Goal: Task Accomplishment & Management: Complete application form

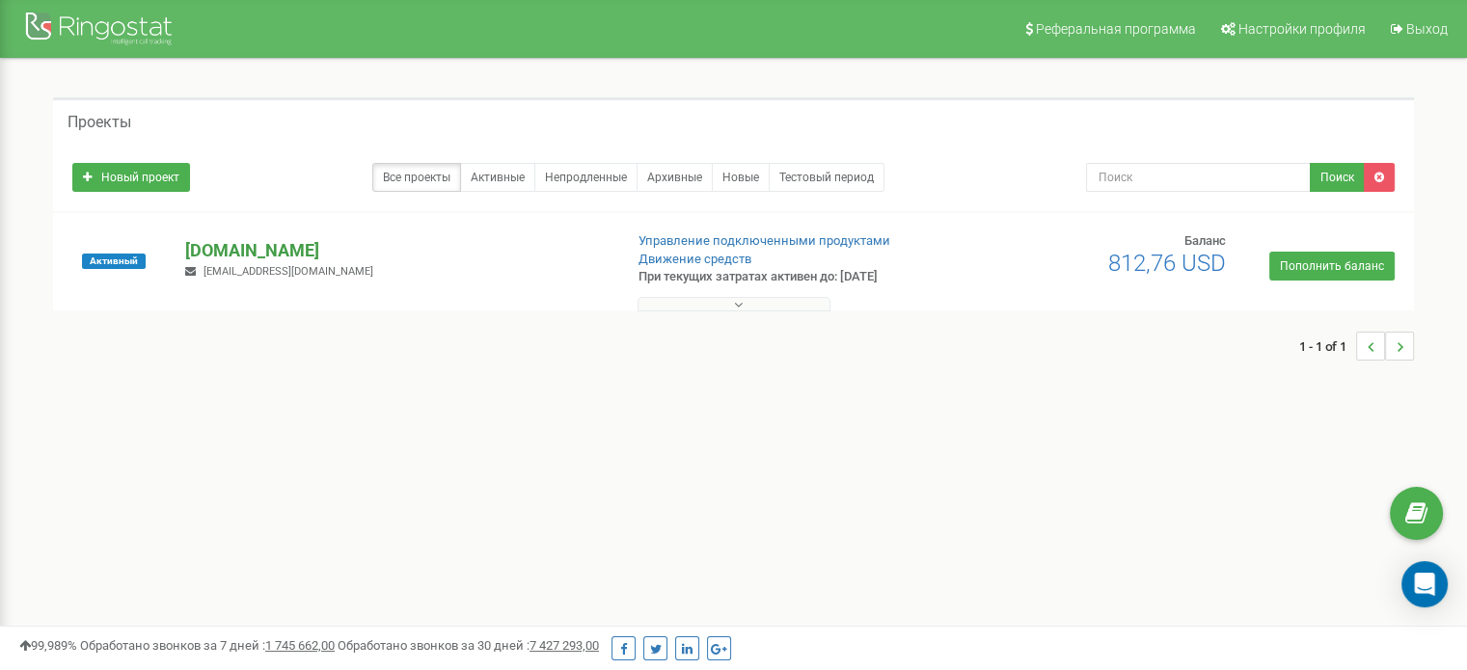
drag, startPoint x: 231, startPoint y: 250, endPoint x: 216, endPoint y: 250, distance: 15.4
click at [216, 250] on p "[DOMAIN_NAME]" at bounding box center [395, 250] width 421 height 25
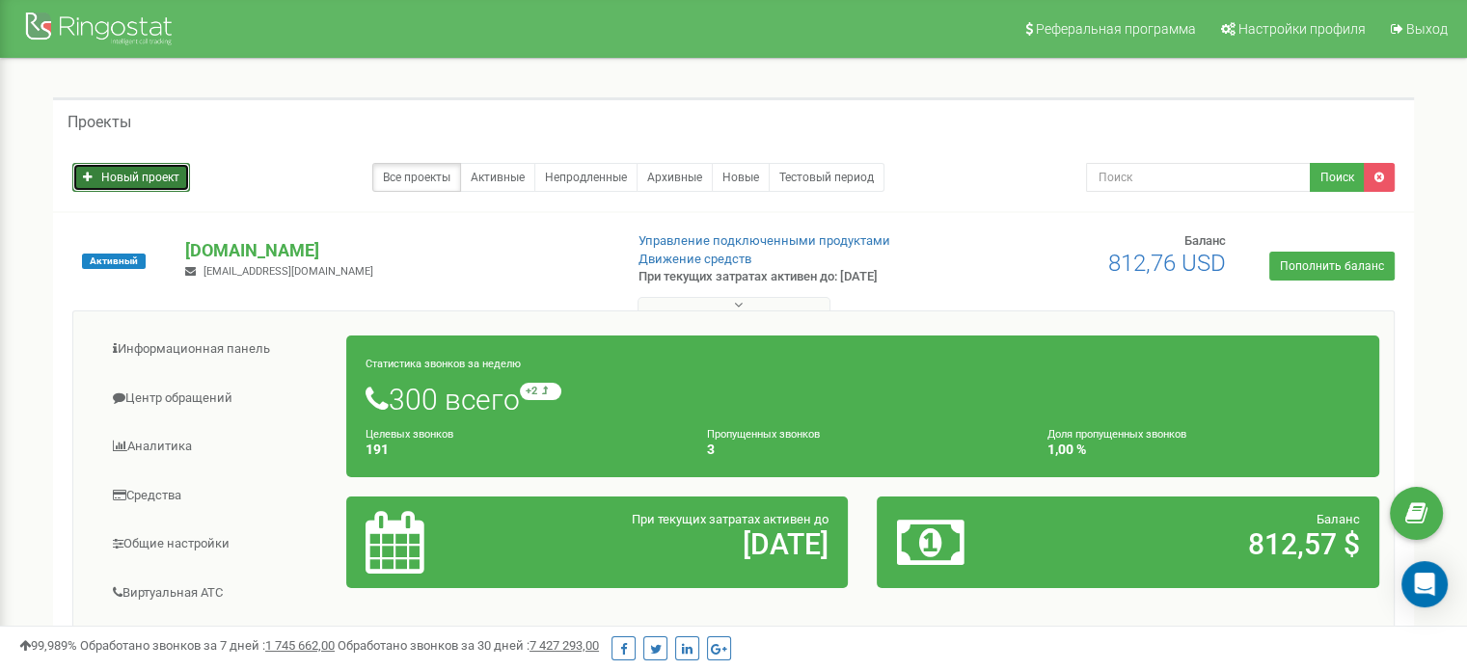
click at [157, 175] on link "Новый проект" at bounding box center [131, 177] width 118 height 29
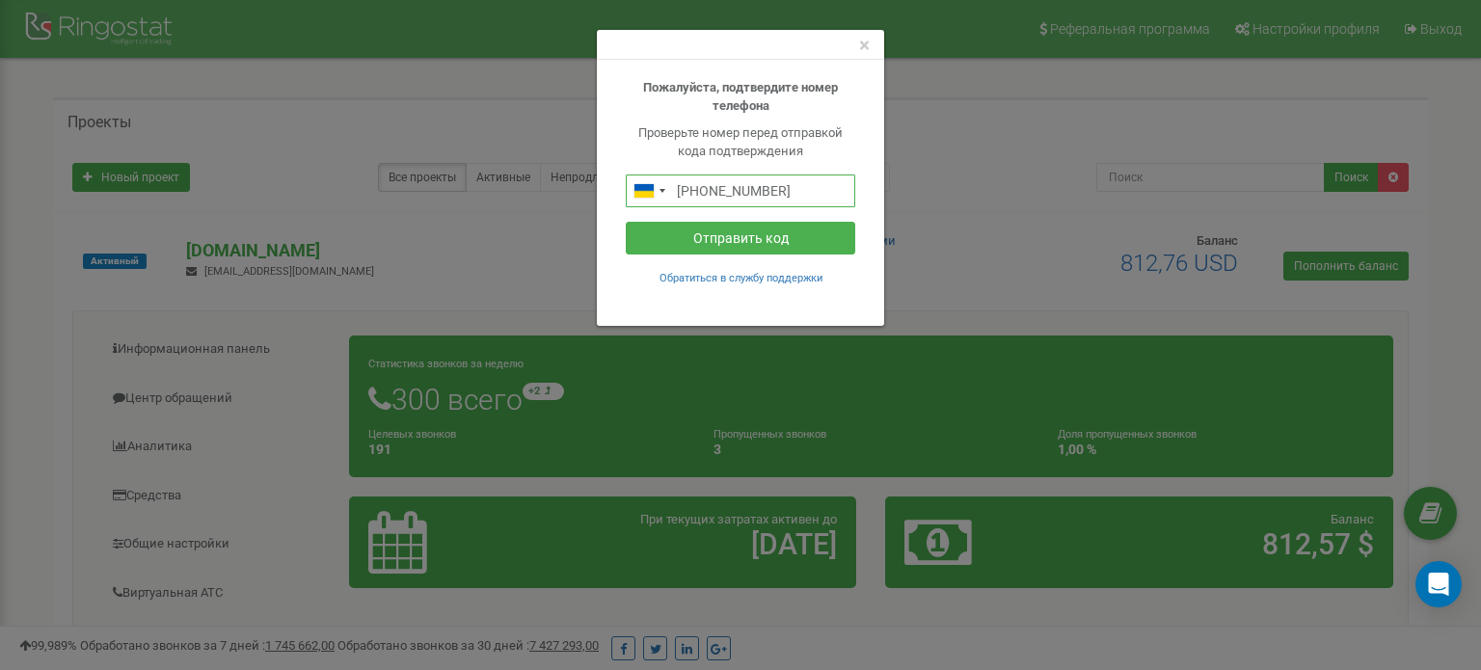
click at [802, 191] on input "+380976824476" at bounding box center [741, 191] width 230 height 33
click at [861, 47] on span "×" at bounding box center [864, 45] width 11 height 23
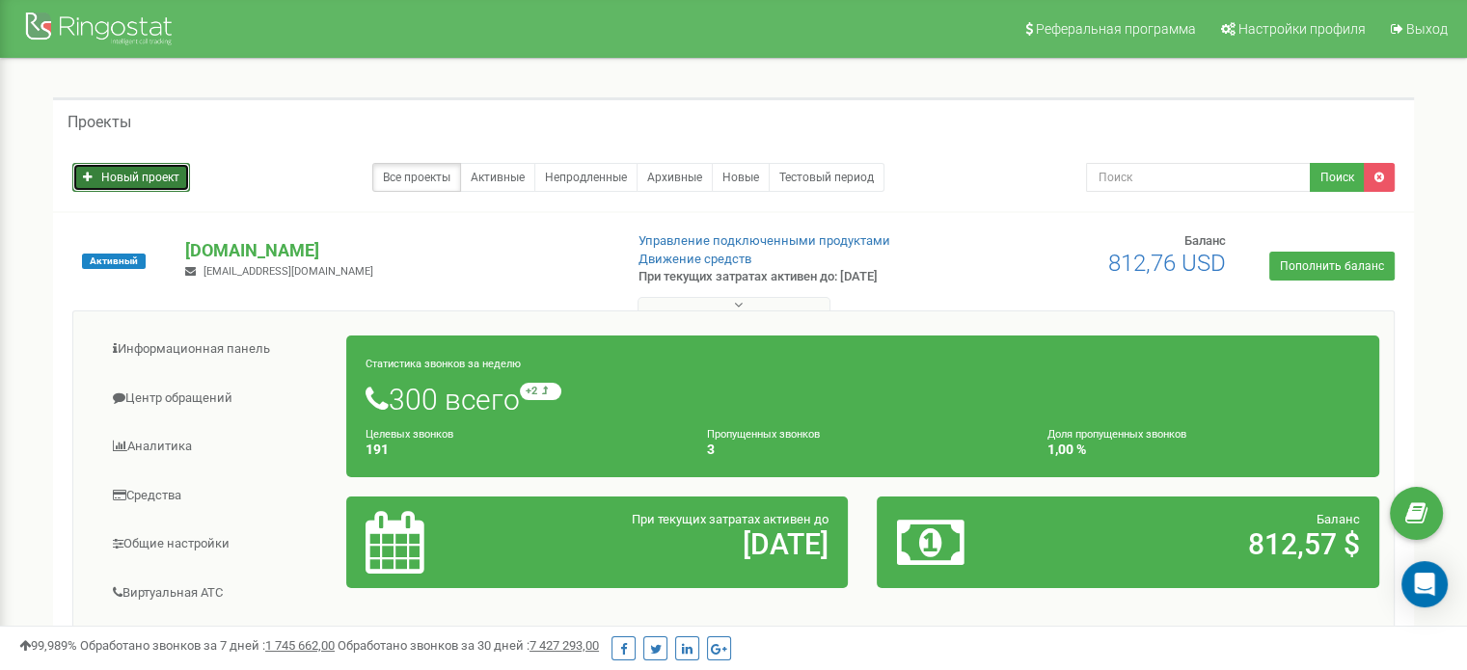
click at [189, 182] on link "Новый проект" at bounding box center [131, 177] width 118 height 29
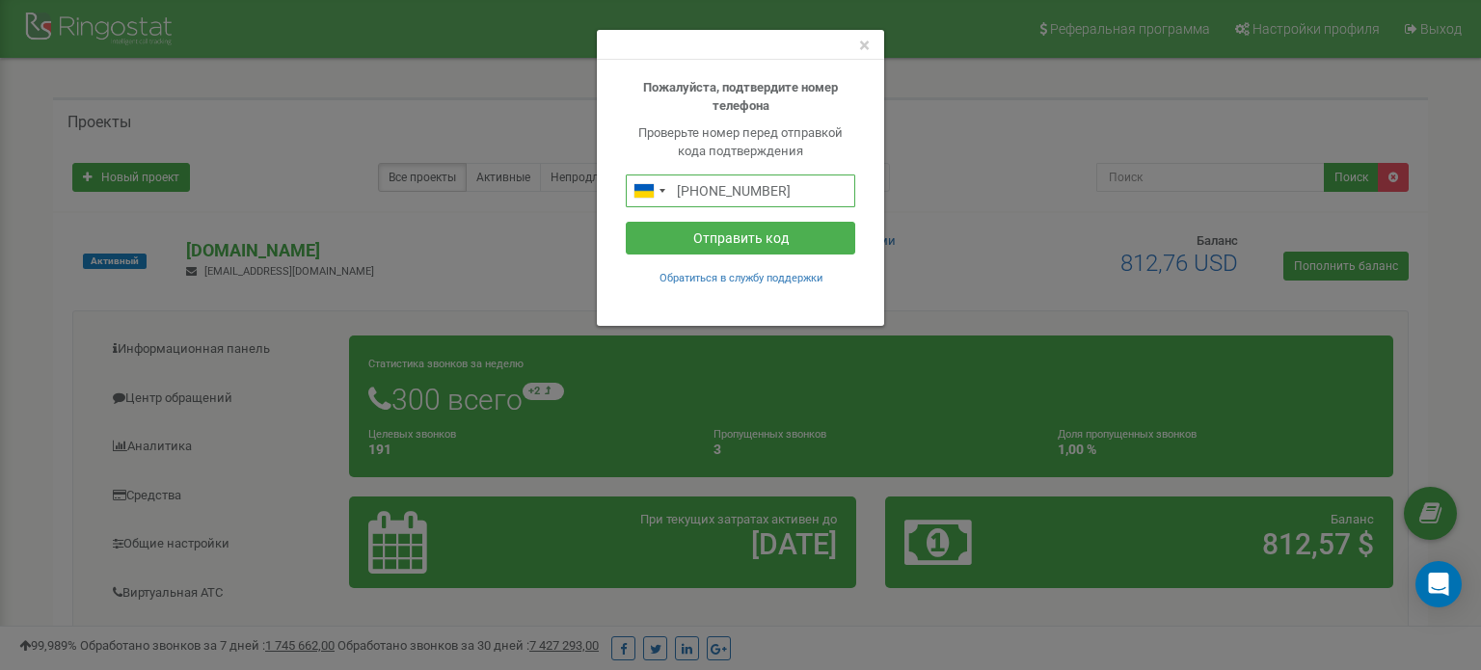
click at [801, 190] on input "+380976824476" at bounding box center [741, 191] width 230 height 33
drag, startPoint x: 801, startPoint y: 190, endPoint x: 733, endPoint y: 186, distance: 67.6
click at [733, 186] on input "+380976824476" at bounding box center [741, 191] width 230 height 33
type input "+380979331041"
click at [716, 239] on button "Отправить код" at bounding box center [741, 238] width 230 height 33
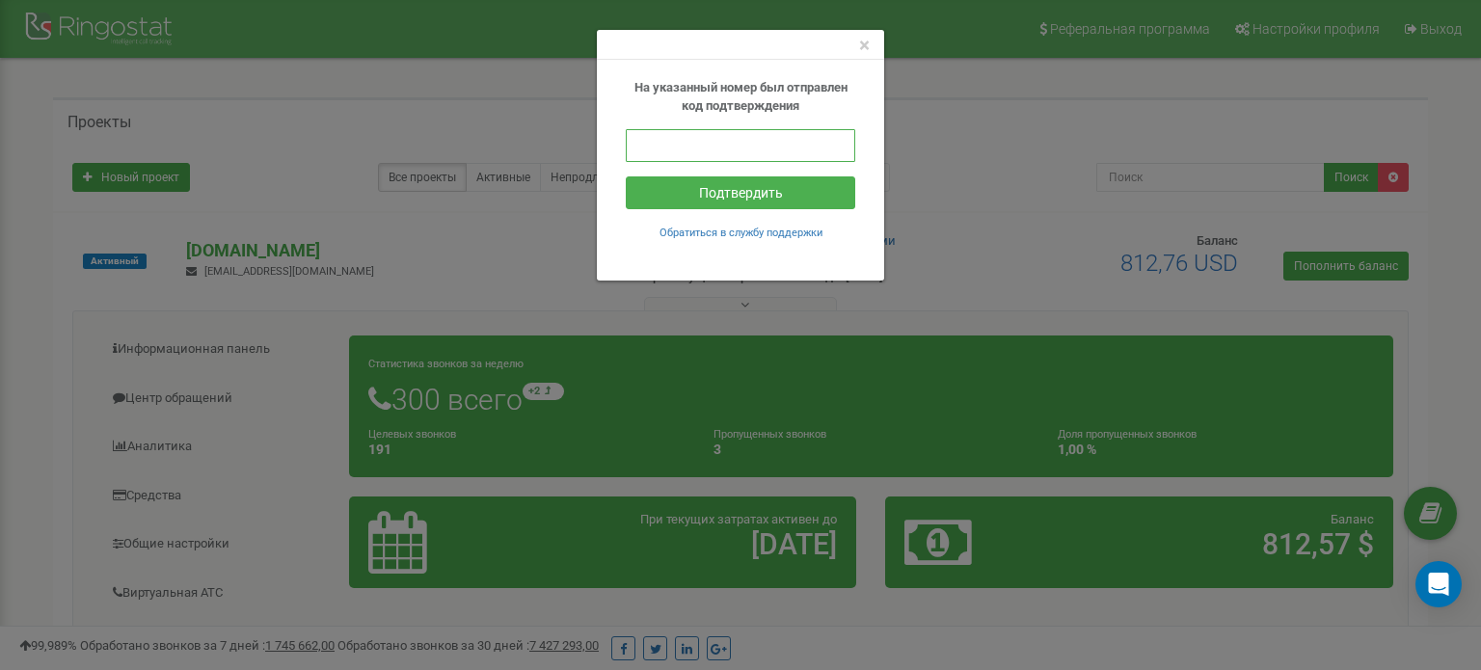
click at [701, 144] on input "text" at bounding box center [741, 145] width 230 height 33
type input "265203"
click at [714, 188] on button "Подтвердить" at bounding box center [741, 192] width 230 height 33
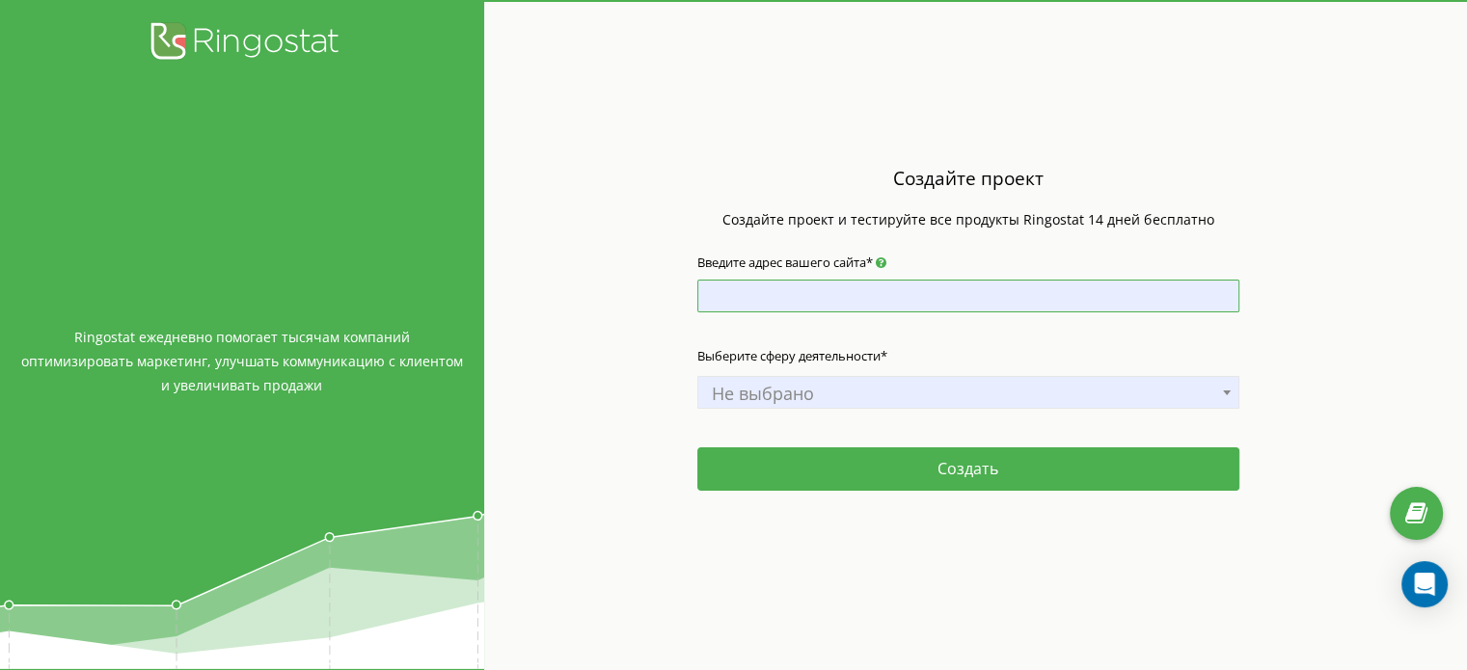
click at [802, 296] on input "Введите адрес вашего сайта*" at bounding box center [968, 296] width 542 height 33
paste input "http://grizzly.agency"
click at [794, 394] on span "Не выбрано" at bounding box center [968, 393] width 529 height 27
click at [754, 295] on input "http://grizzly.agency" at bounding box center [968, 296] width 542 height 33
type input "grizzly.agency"
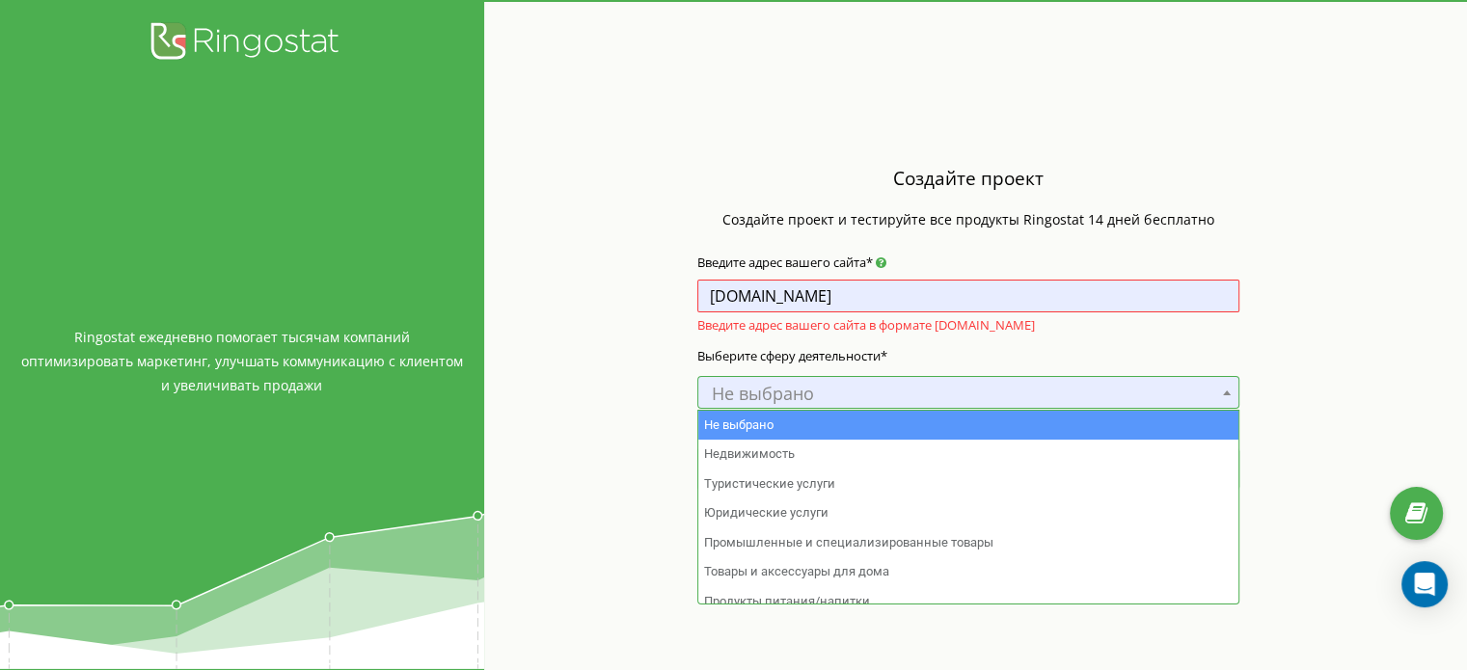
click at [799, 392] on span "Не выбрано" at bounding box center [968, 393] width 529 height 27
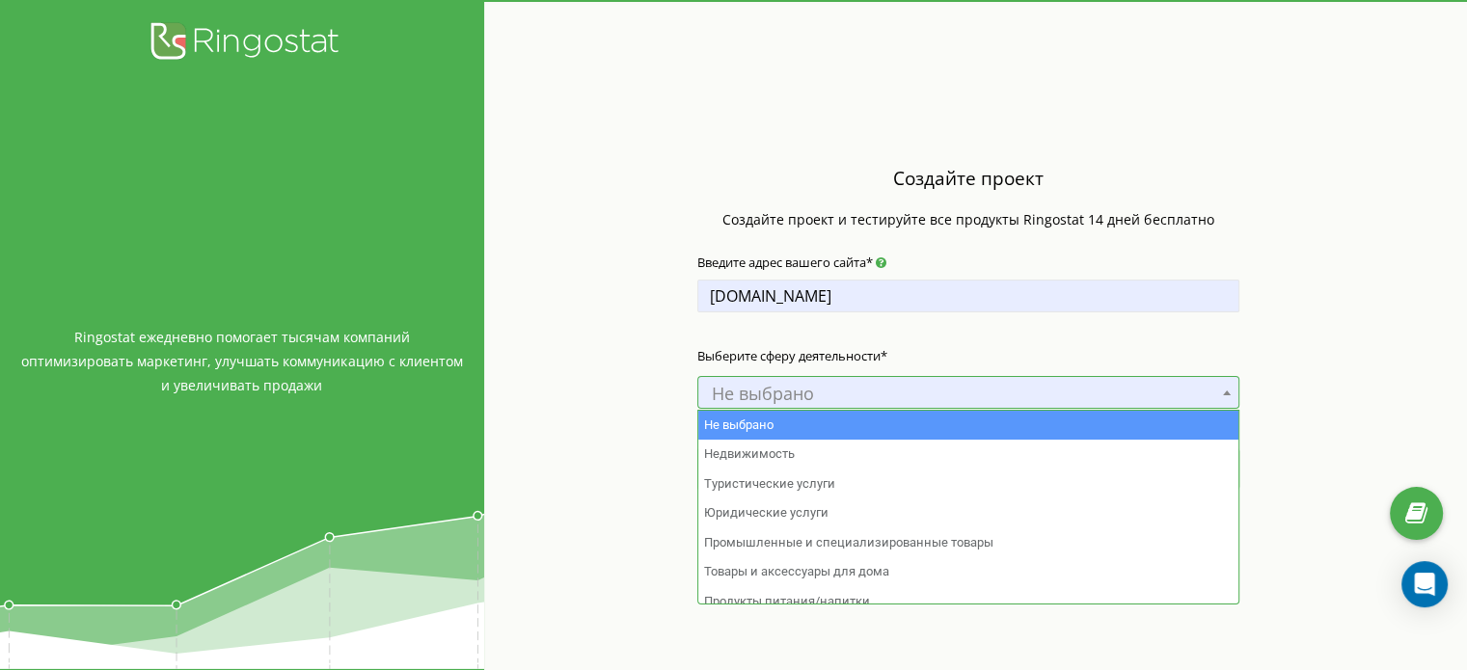
click at [800, 389] on span "Не выбрано" at bounding box center [968, 393] width 529 height 27
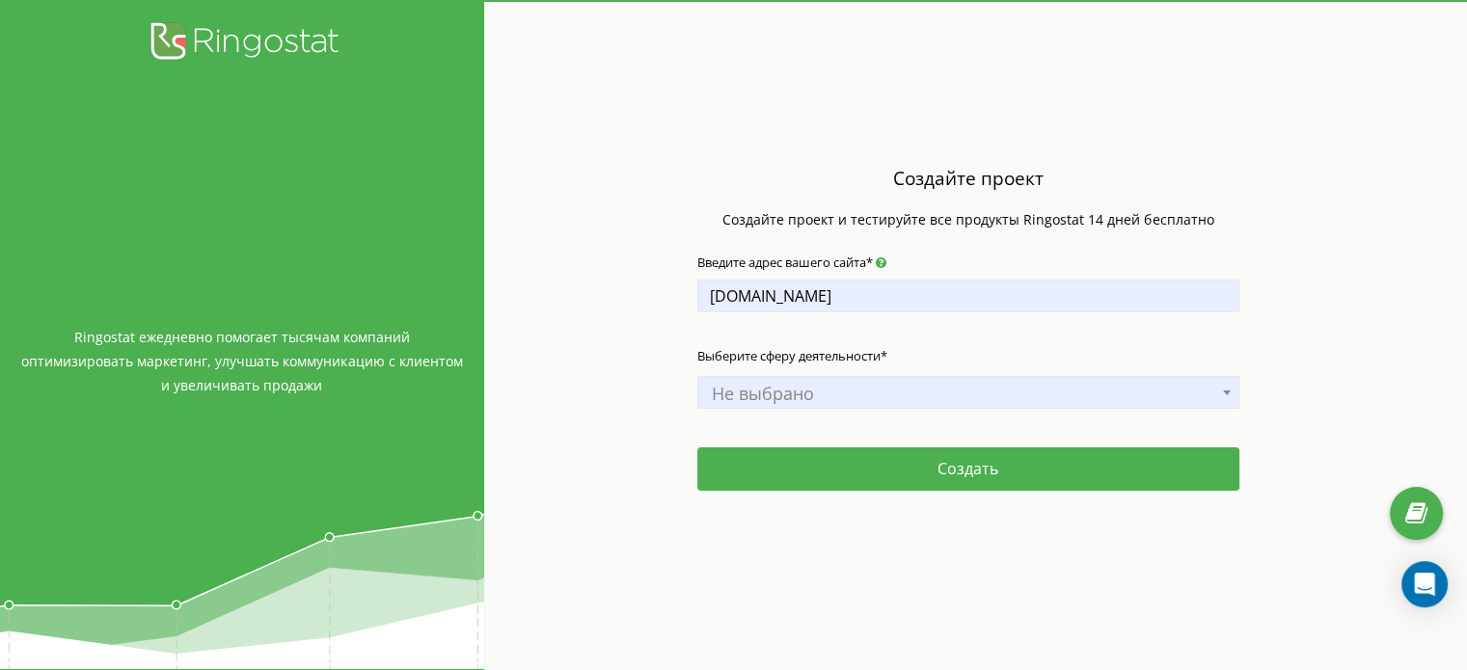
click at [800, 389] on span "Не выбрано" at bounding box center [968, 393] width 529 height 27
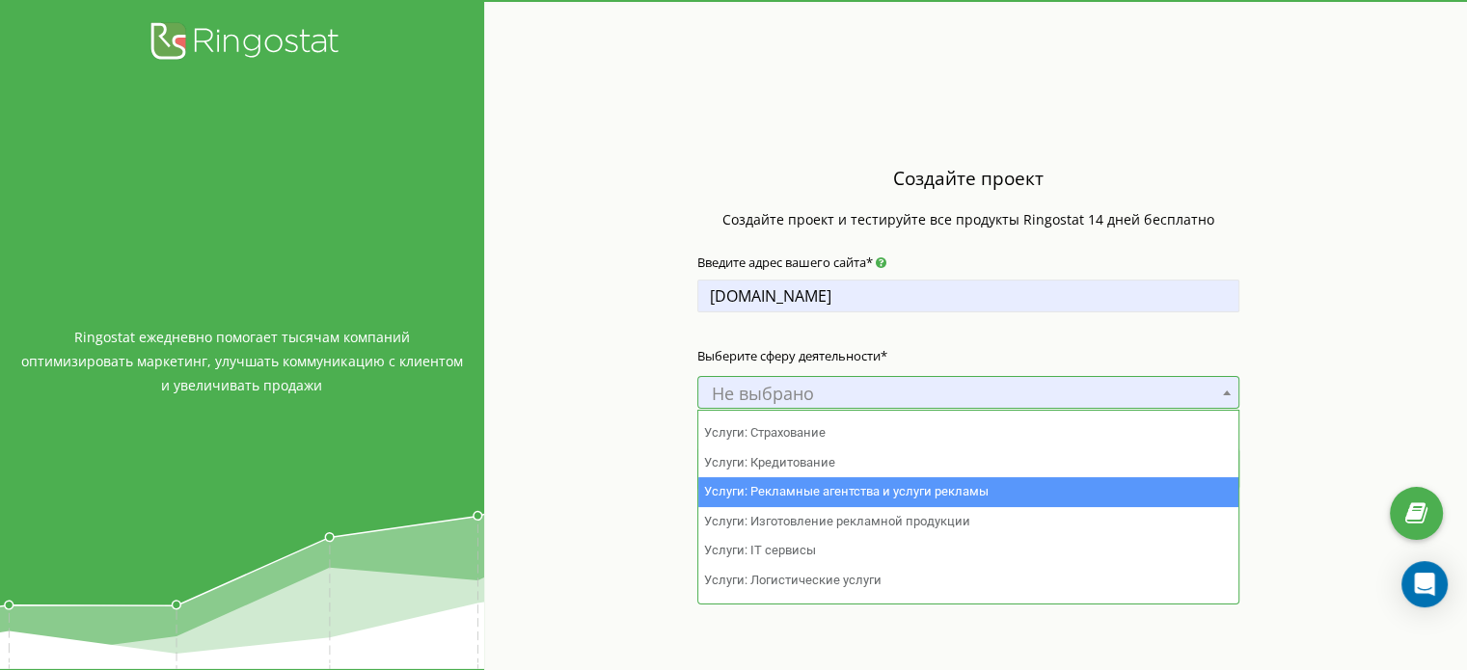
scroll to position [1074, 0]
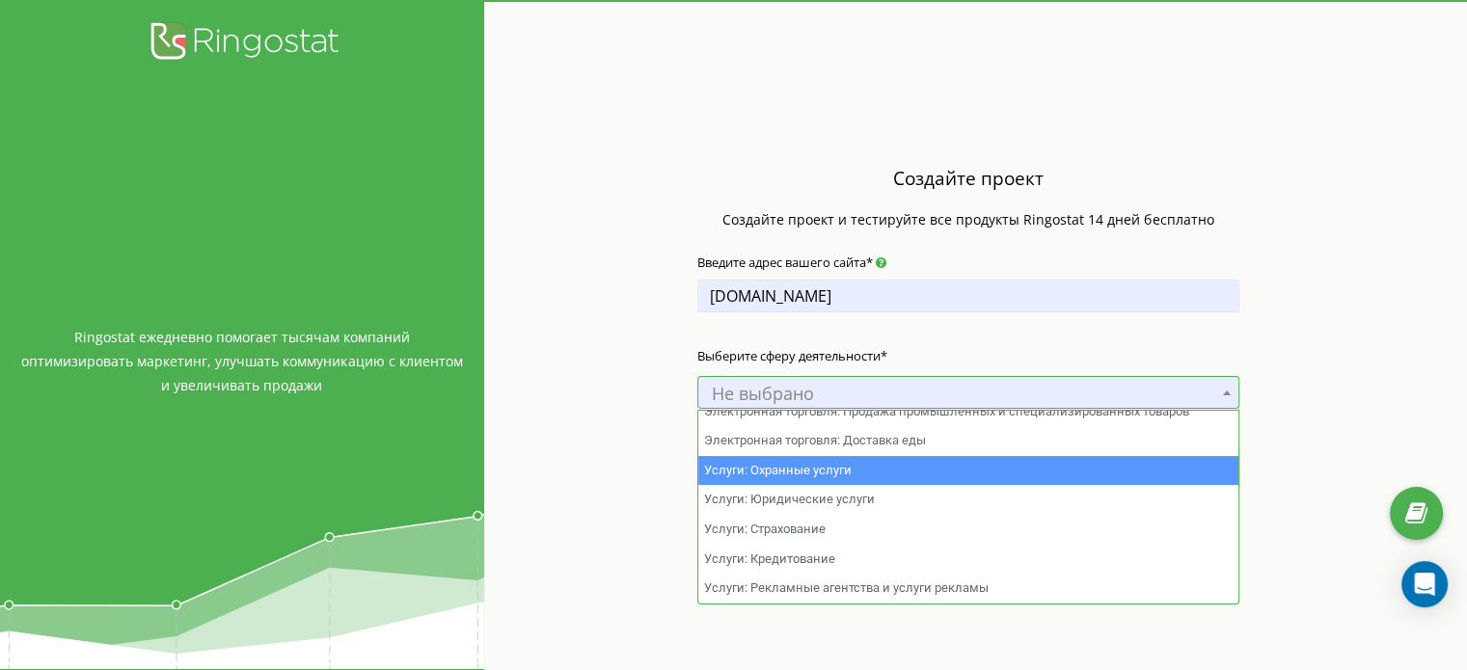
select select "38"
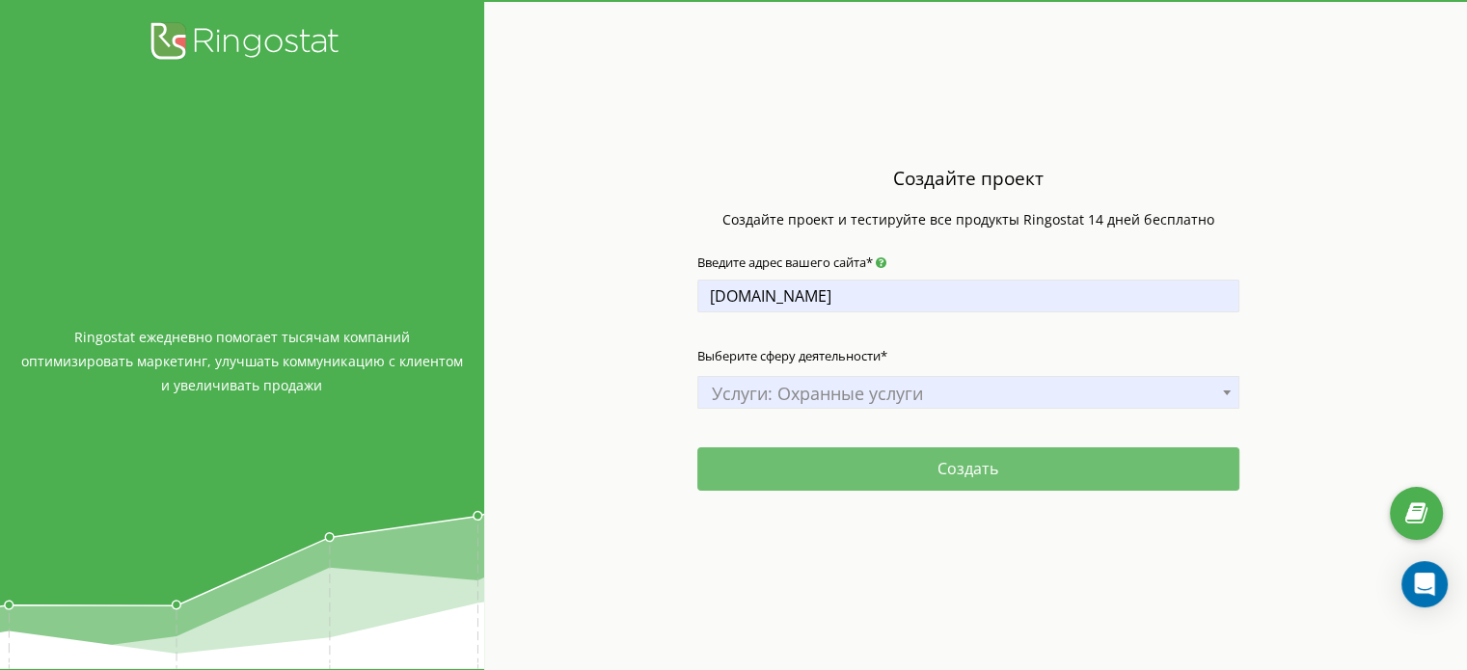
click at [914, 466] on button "Создать" at bounding box center [968, 469] width 542 height 43
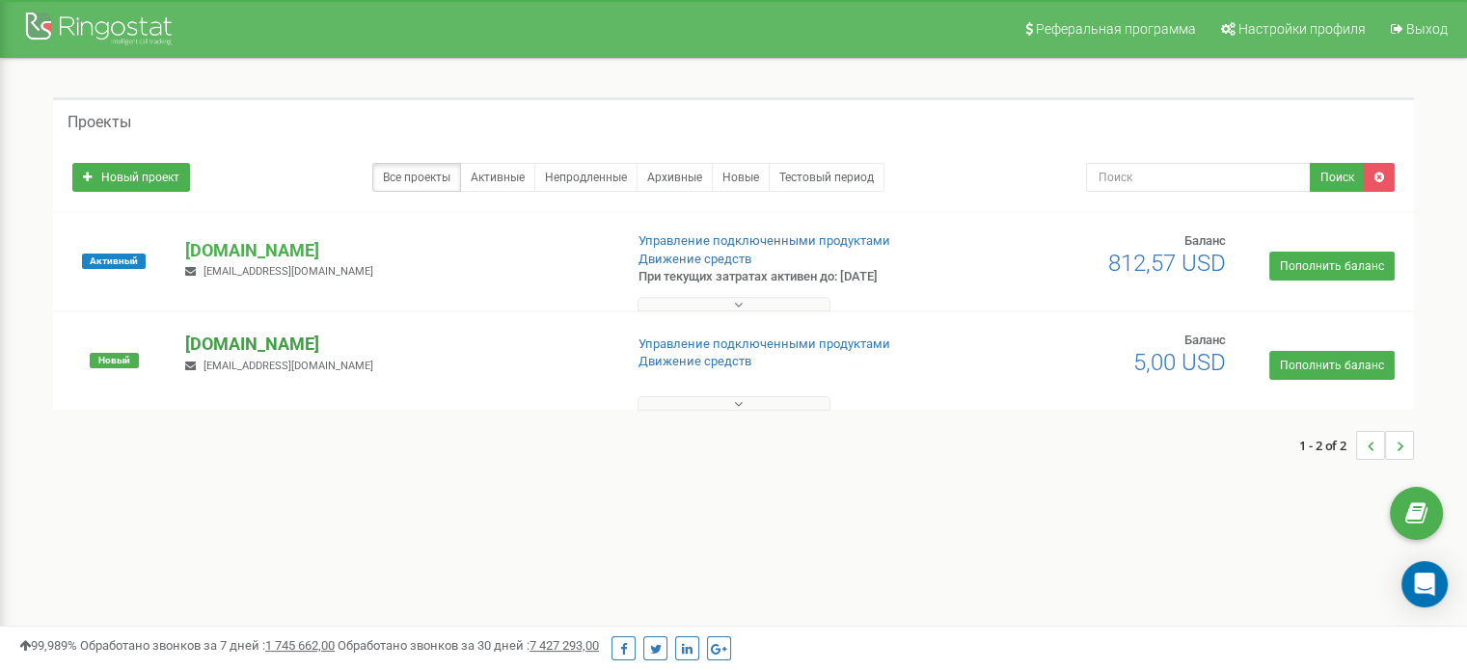
click at [231, 343] on p "grizzly.agency" at bounding box center [395, 344] width 421 height 25
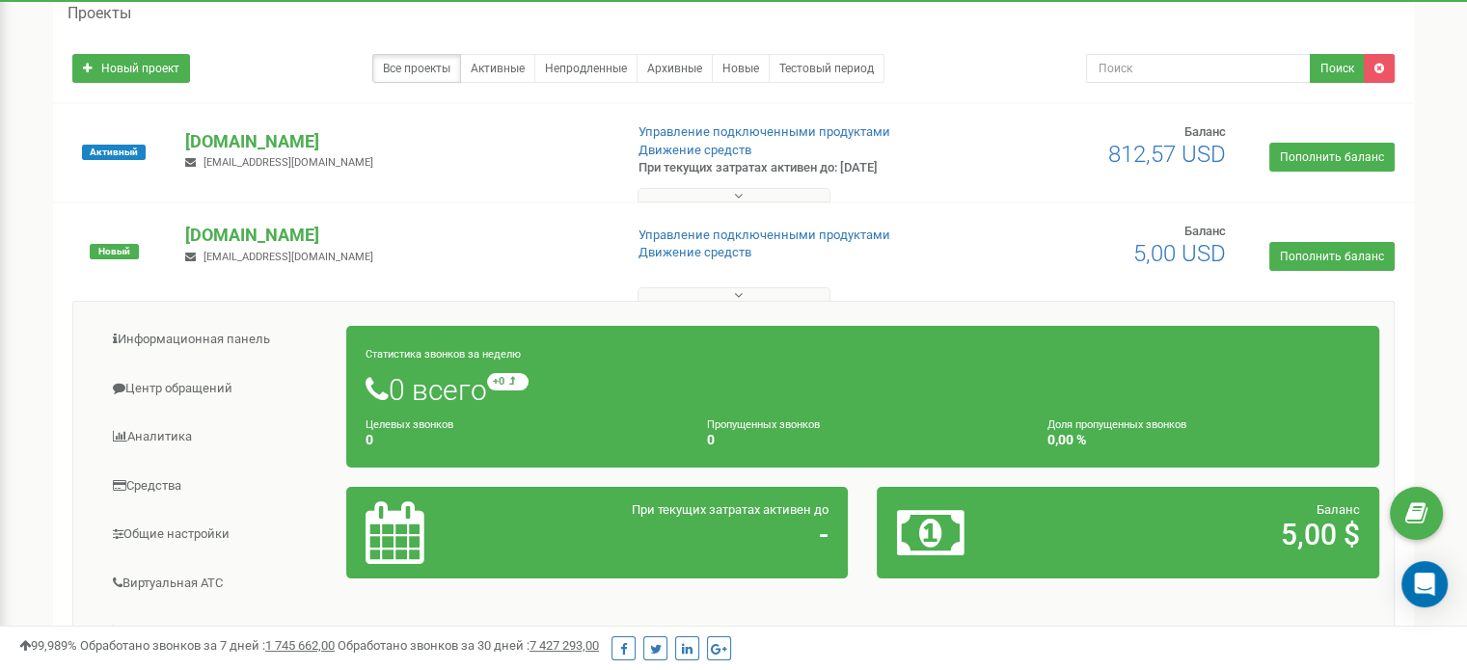
scroll to position [96, 0]
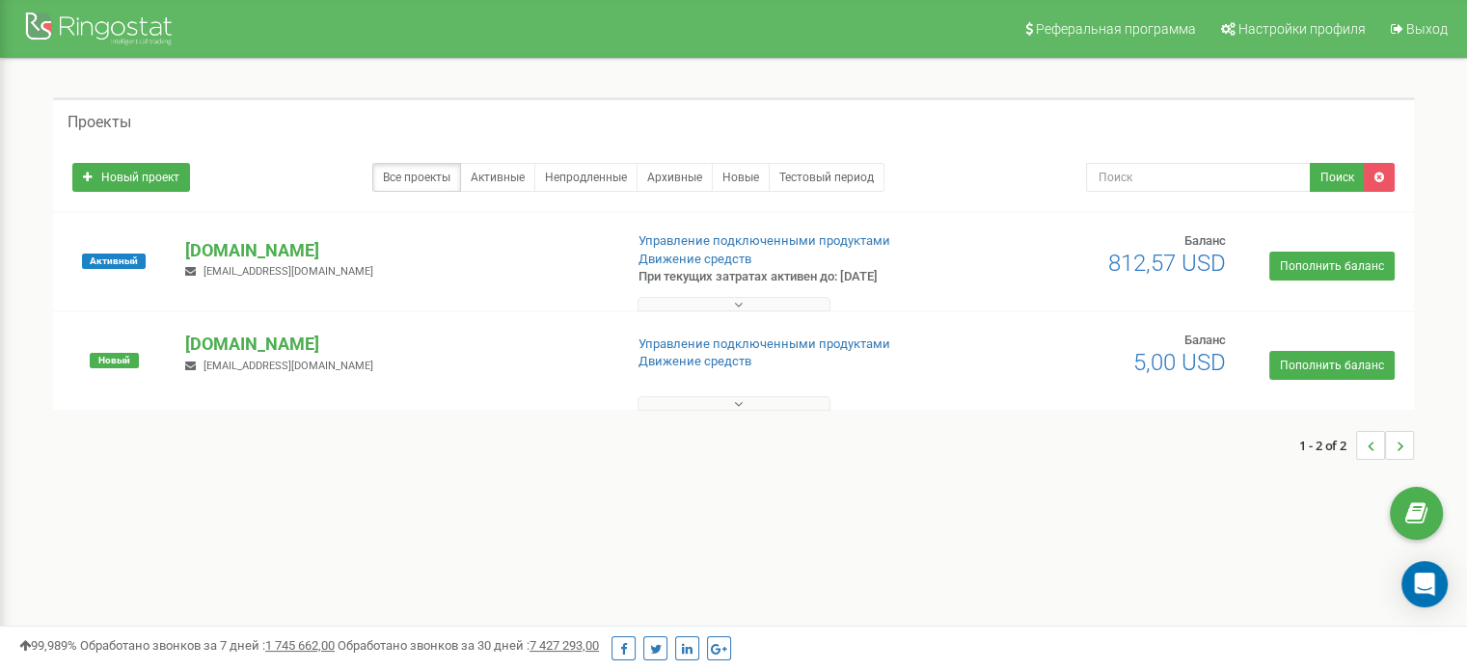
click at [744, 399] on button at bounding box center [734, 403] width 193 height 14
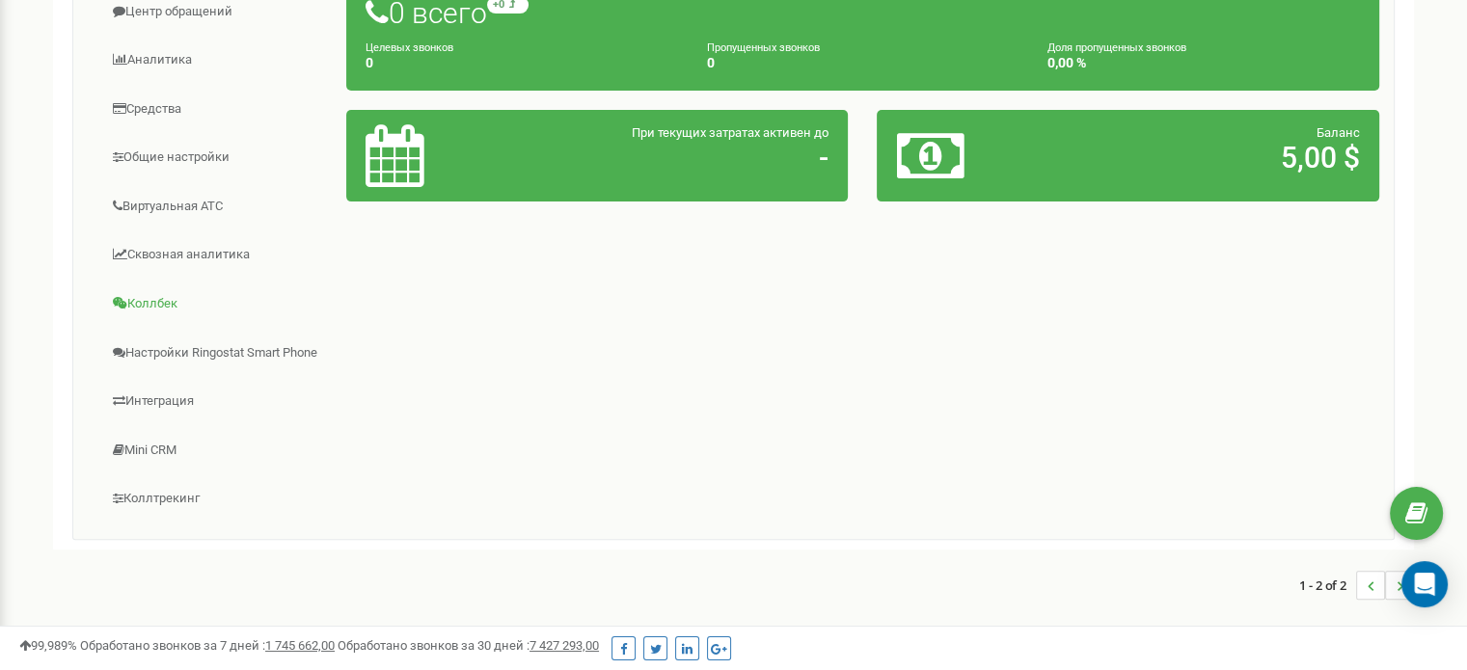
scroll to position [293, 0]
